Goal: Information Seeking & Learning: Learn about a topic

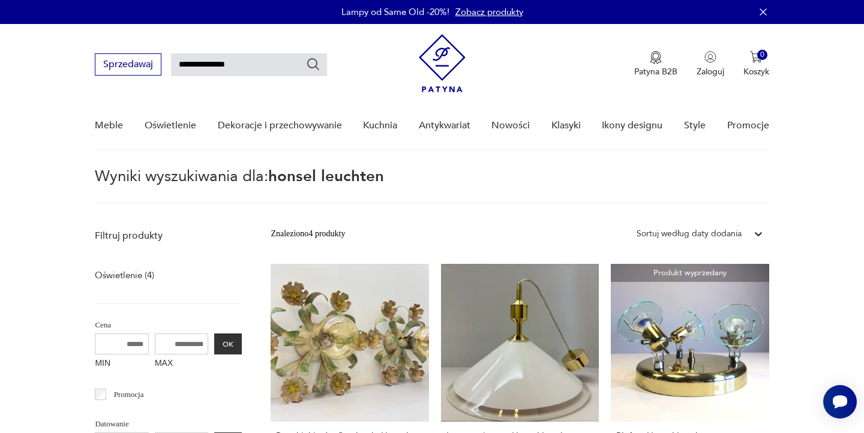
click at [282, 60] on input "**********" at bounding box center [249, 64] width 156 height 23
type input "**********"
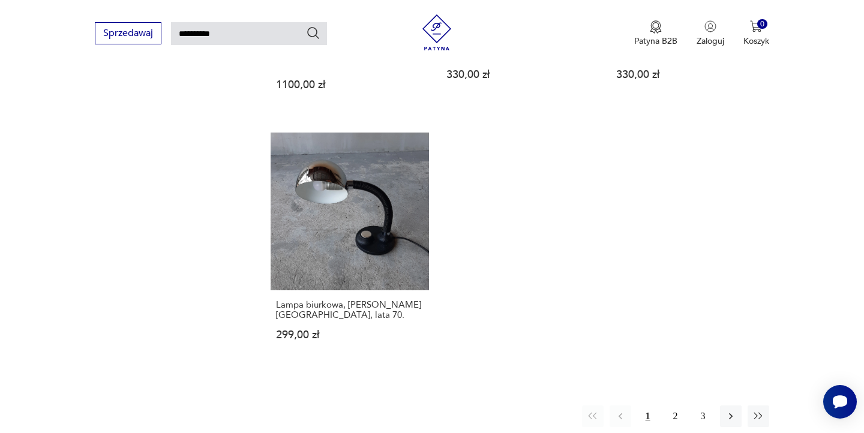
scroll to position [1479, 0]
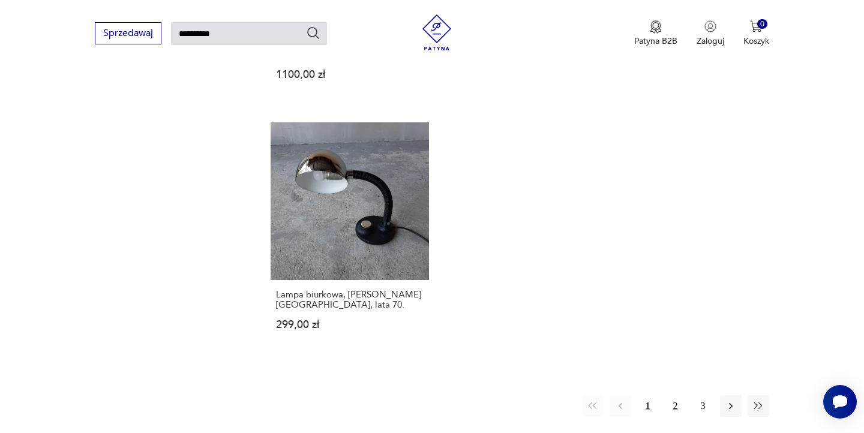
click at [677, 395] on button "2" at bounding box center [676, 406] width 22 height 22
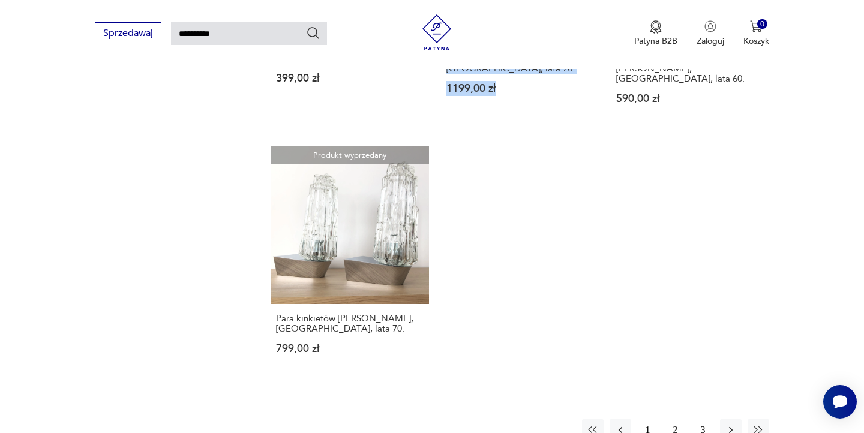
scroll to position [1468, 0]
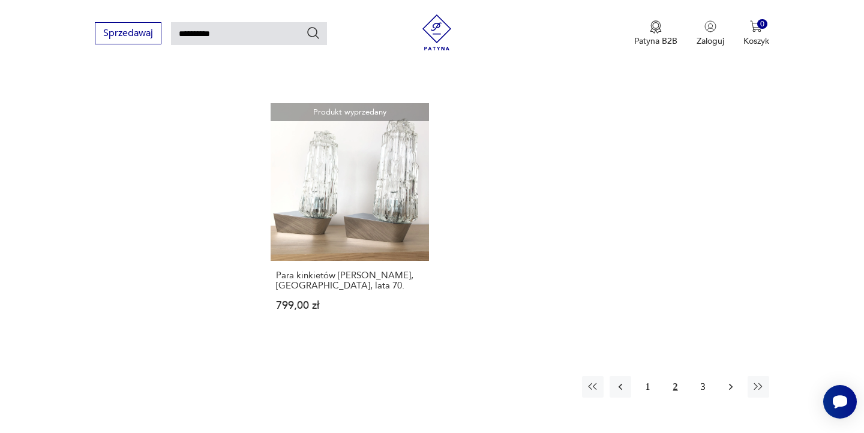
click at [727, 381] on icon "button" at bounding box center [731, 387] width 12 height 12
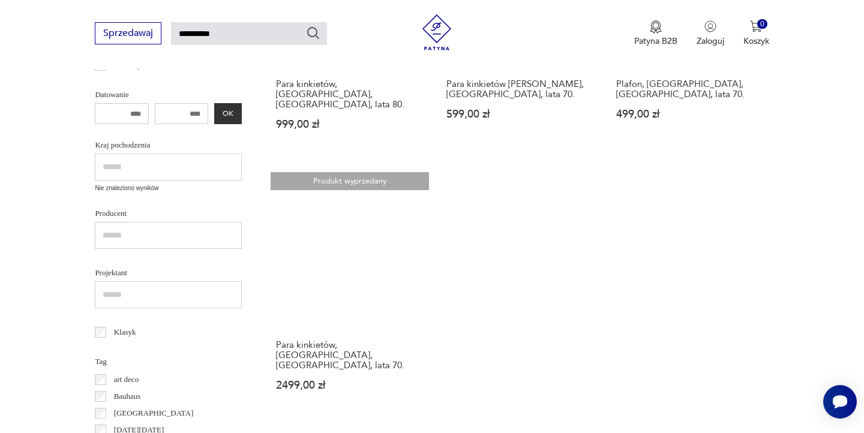
scroll to position [353, 0]
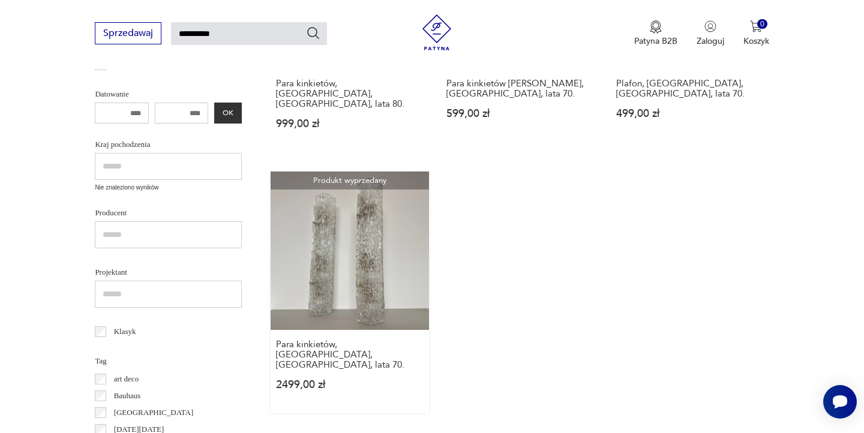
click at [380, 271] on link "Produkt wyprzedany Para kinkietów, [GEOGRAPHIC_DATA], [GEOGRAPHIC_DATA], lata 7…" at bounding box center [350, 292] width 158 height 241
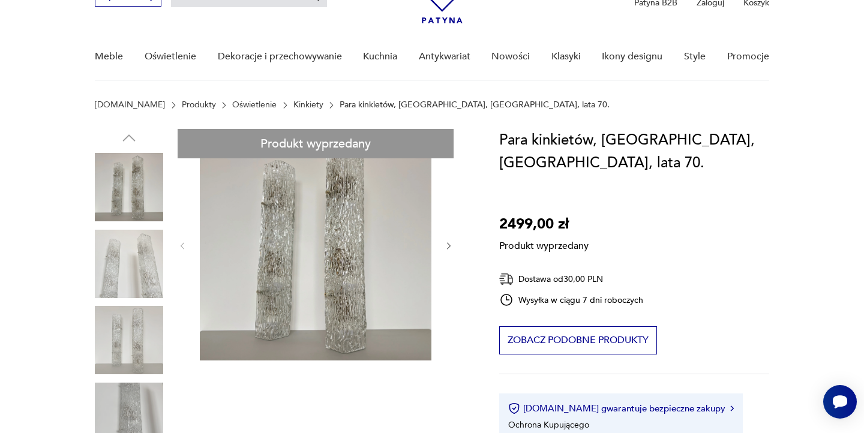
scroll to position [109, 0]
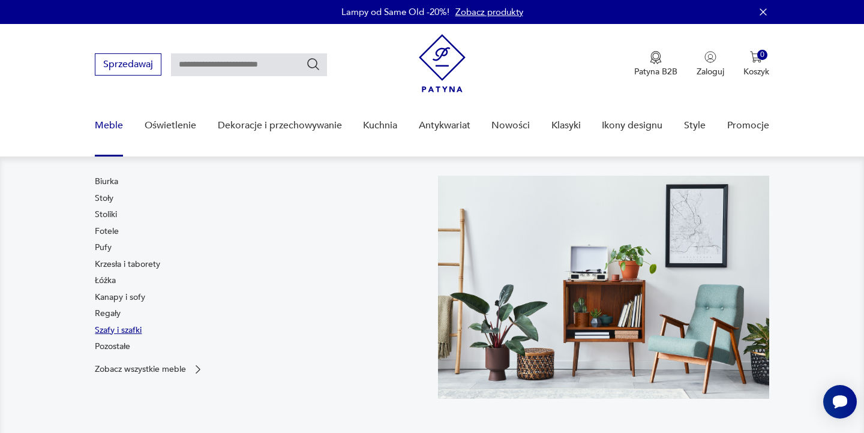
click at [117, 332] on link "Szafy i szafki" at bounding box center [118, 331] width 47 height 12
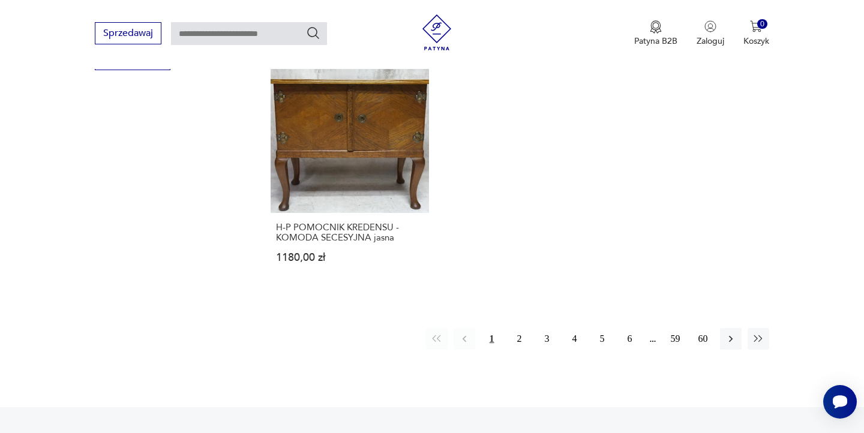
scroll to position [1780, 0]
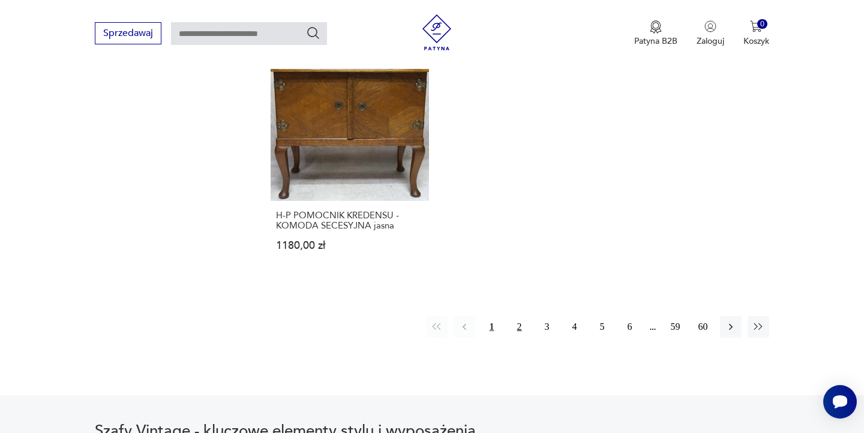
click at [514, 328] on button "2" at bounding box center [520, 327] width 22 height 22
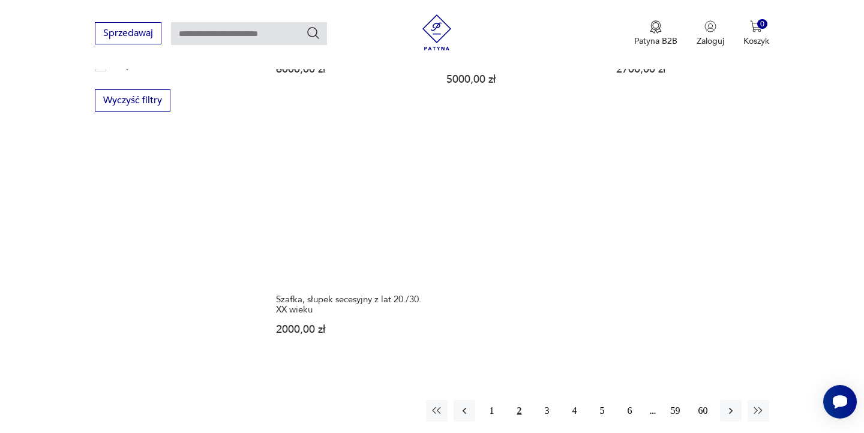
scroll to position [1744, 0]
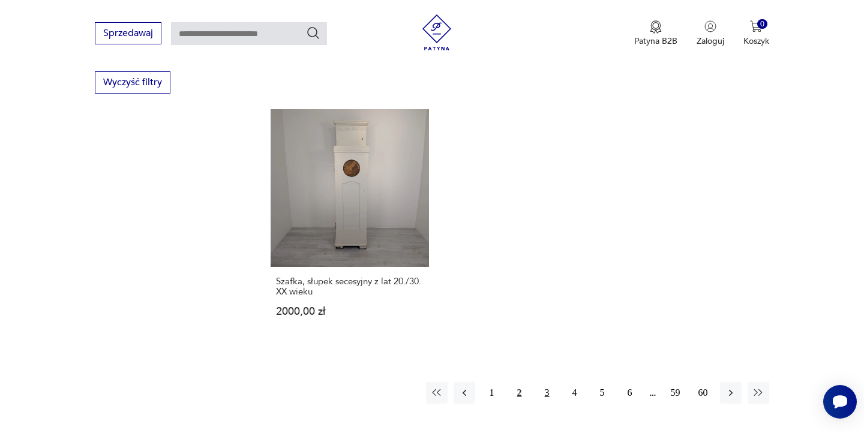
click at [552, 382] on button "3" at bounding box center [547, 393] width 22 height 22
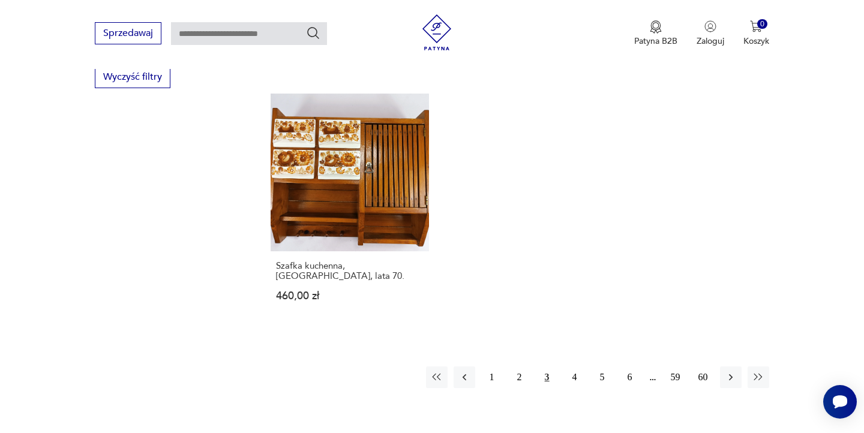
scroll to position [1753, 0]
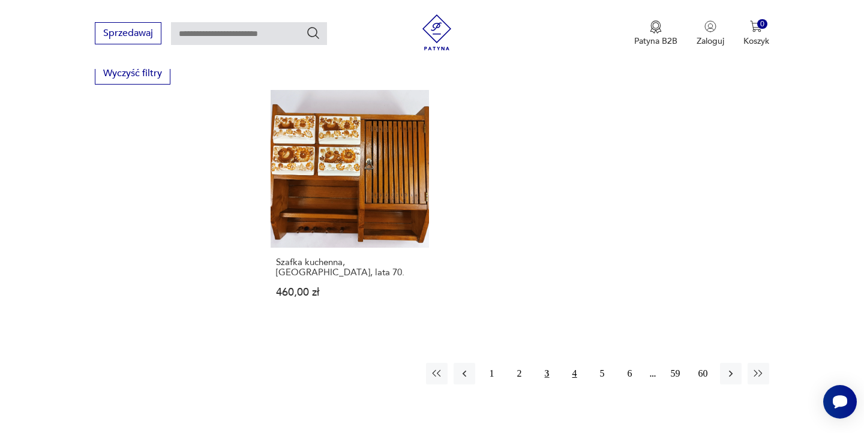
click at [569, 365] on button "4" at bounding box center [575, 374] width 22 height 22
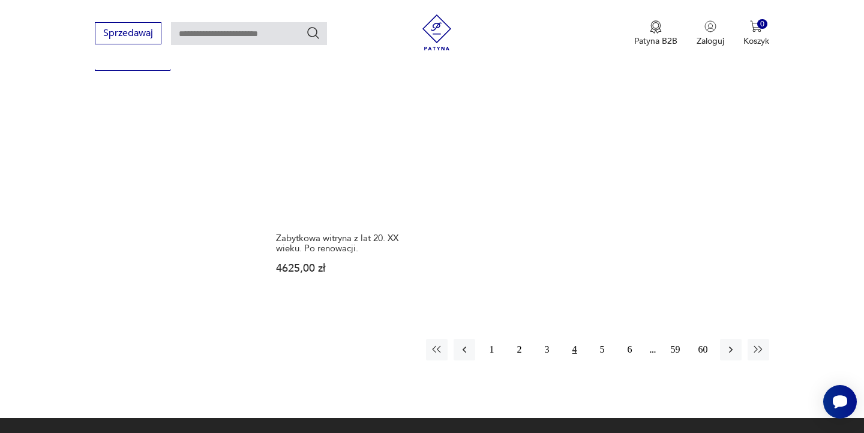
scroll to position [1778, 0]
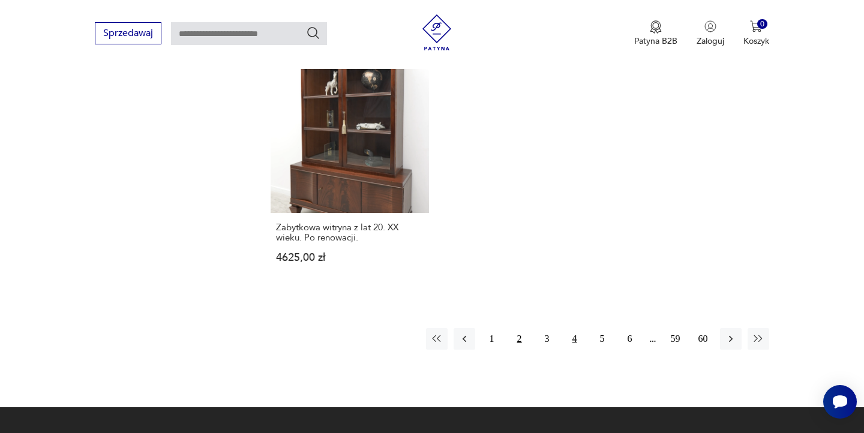
click at [525, 337] on button "2" at bounding box center [520, 339] width 22 height 22
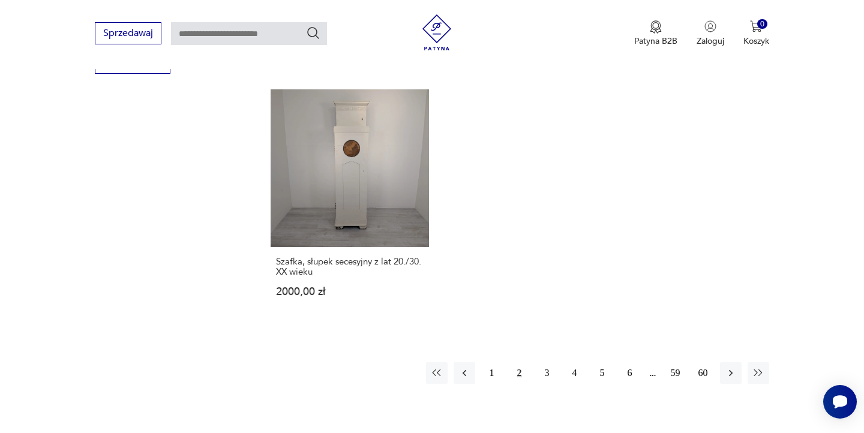
scroll to position [1792, 0]
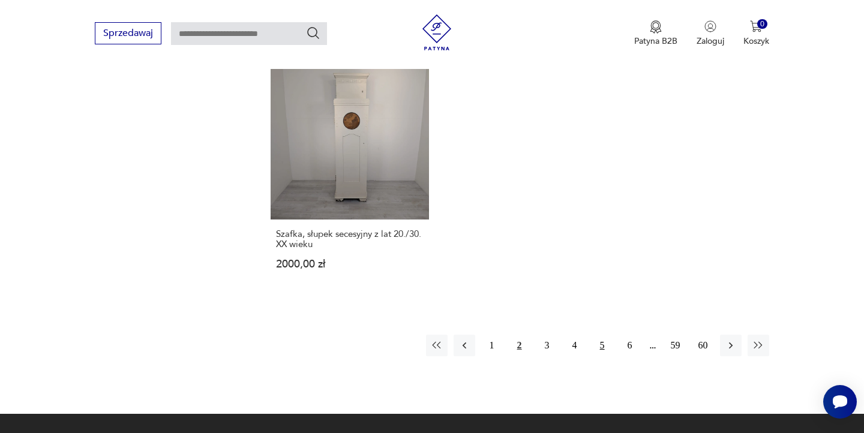
click at [605, 335] on button "5" at bounding box center [603, 346] width 22 height 22
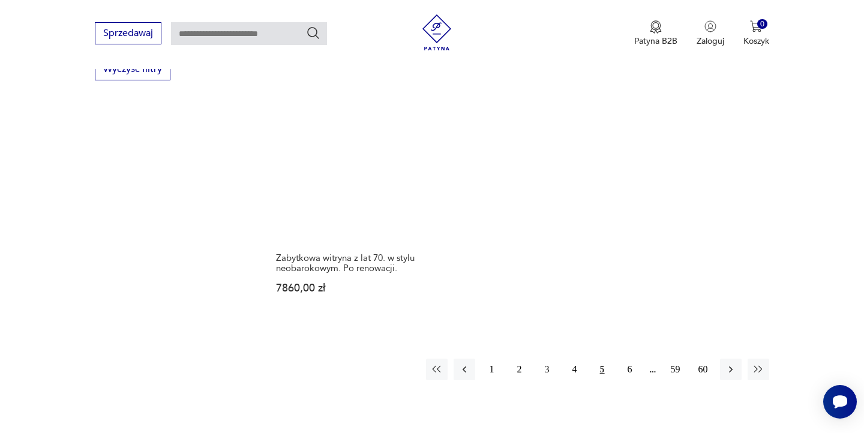
scroll to position [1780, 0]
